Goal: Go to known website: Access a specific website the user already knows

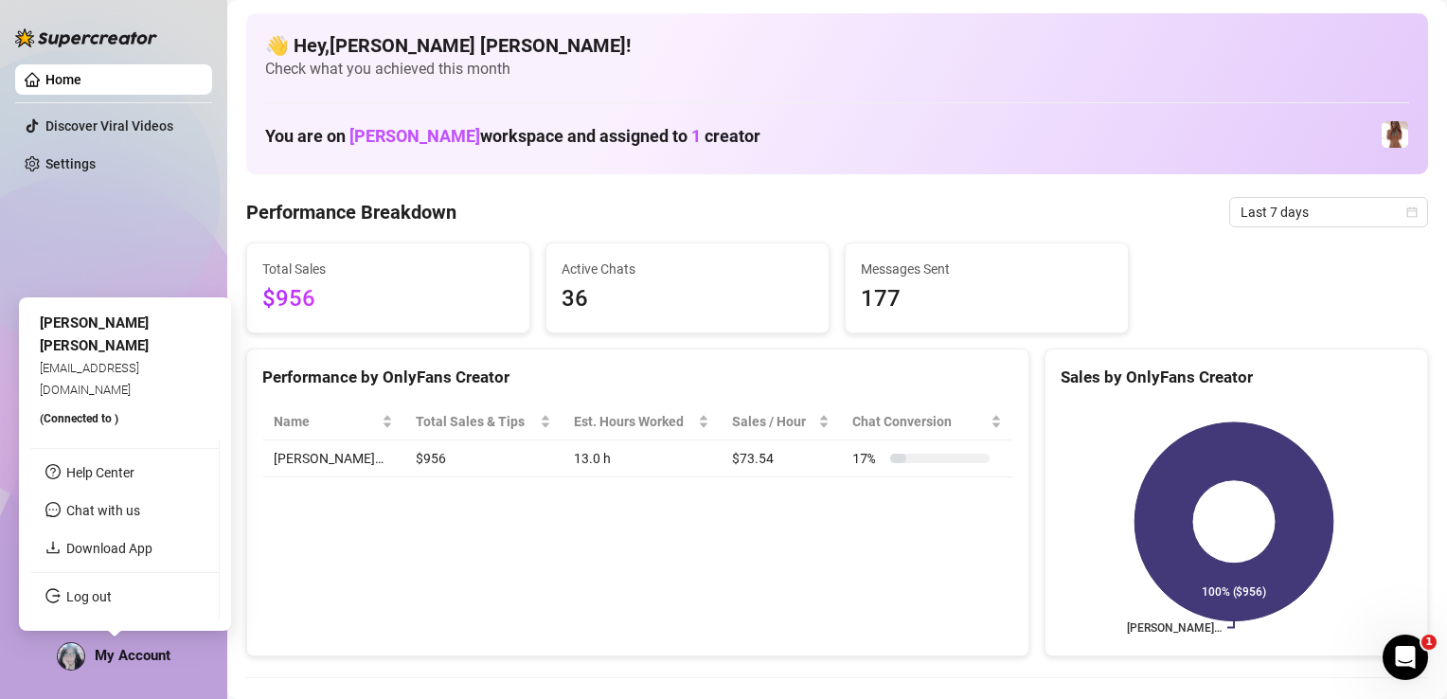
click at [68, 567] on img at bounding box center [71, 656] width 27 height 27
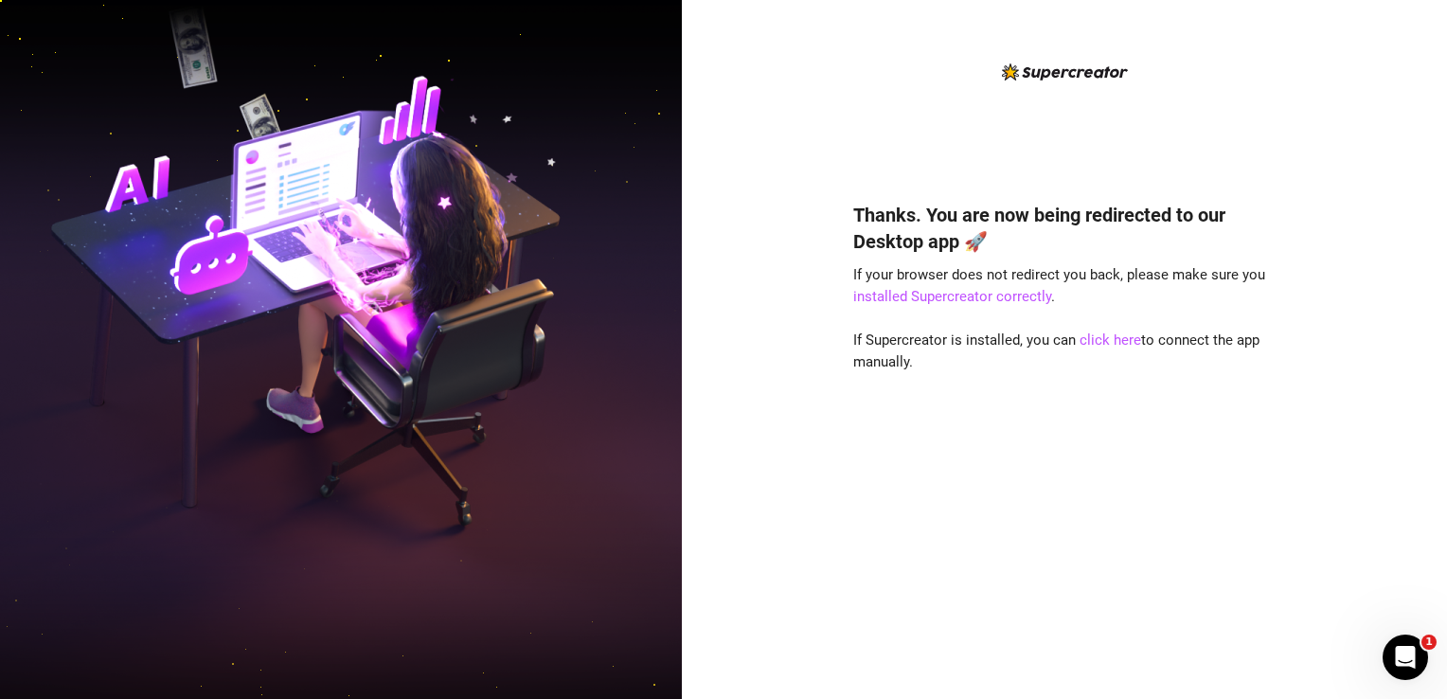
click at [1221, 461] on div "Thanks. You are now being redirected to our Desktop app 🚀 If your browser does …" at bounding box center [1064, 422] width 422 height 493
click at [1106, 342] on link "click here" at bounding box center [1111, 340] width 62 height 17
click at [1114, 342] on link "click here" at bounding box center [1111, 340] width 62 height 17
